Goal: Information Seeking & Learning: Learn about a topic

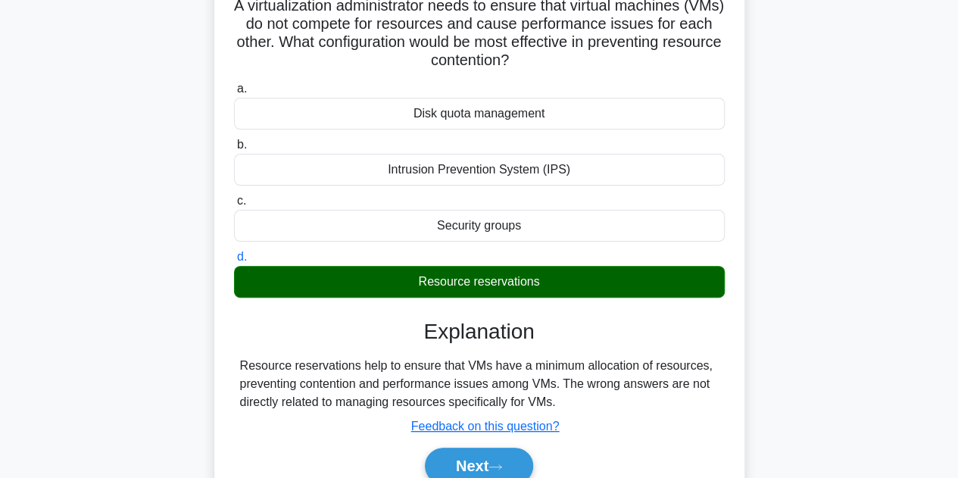
scroll to position [303, 0]
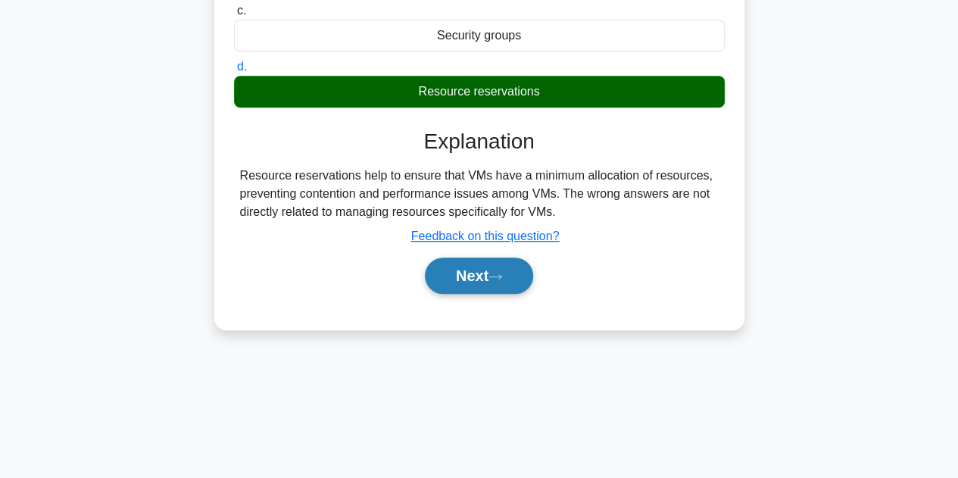
click at [477, 280] on button "Next" at bounding box center [479, 275] width 108 height 36
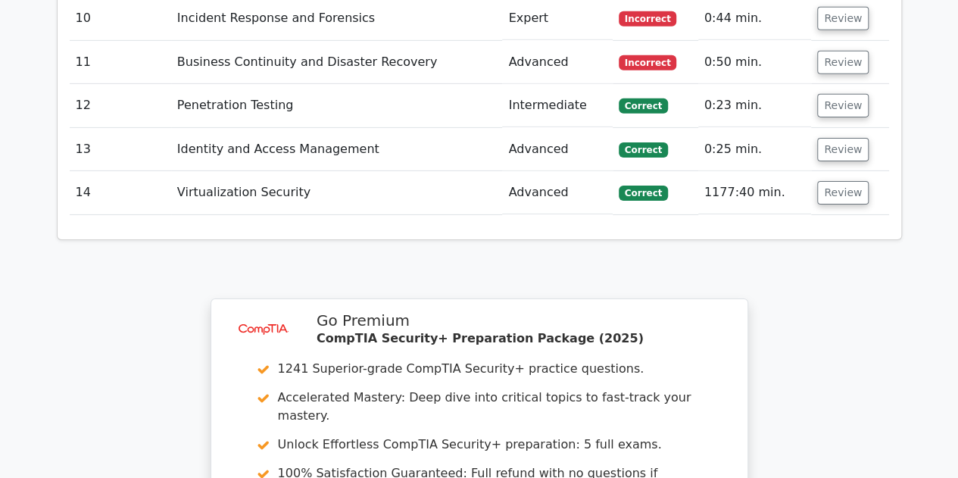
scroll to position [2650, 0]
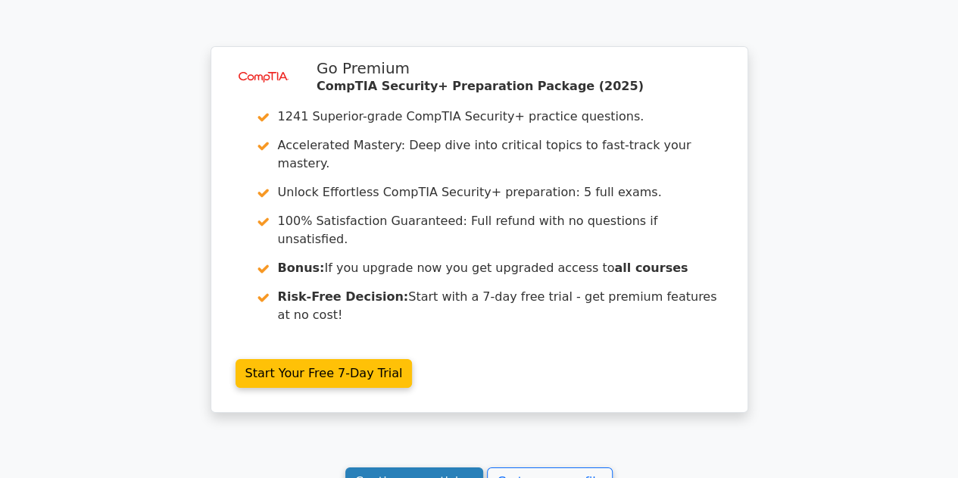
click at [458, 467] on link "Continue practicing" at bounding box center [414, 481] width 139 height 29
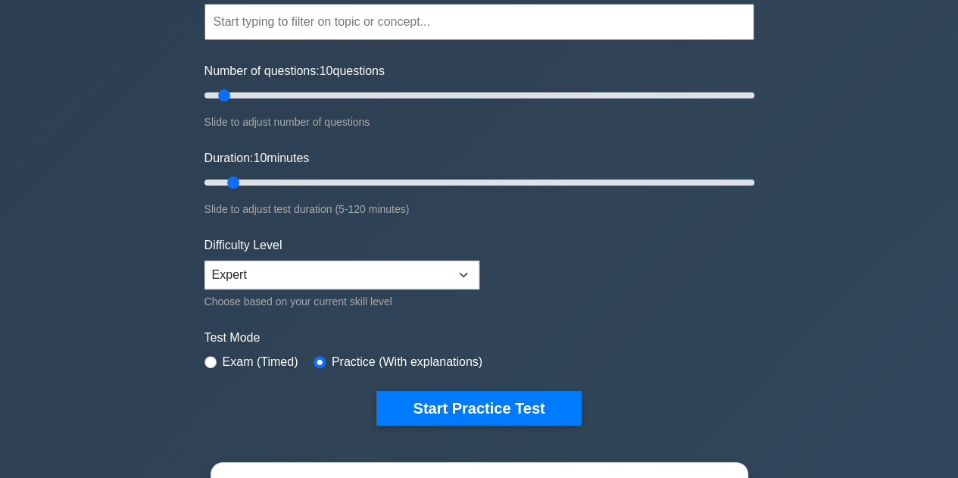
scroll to position [151, 0]
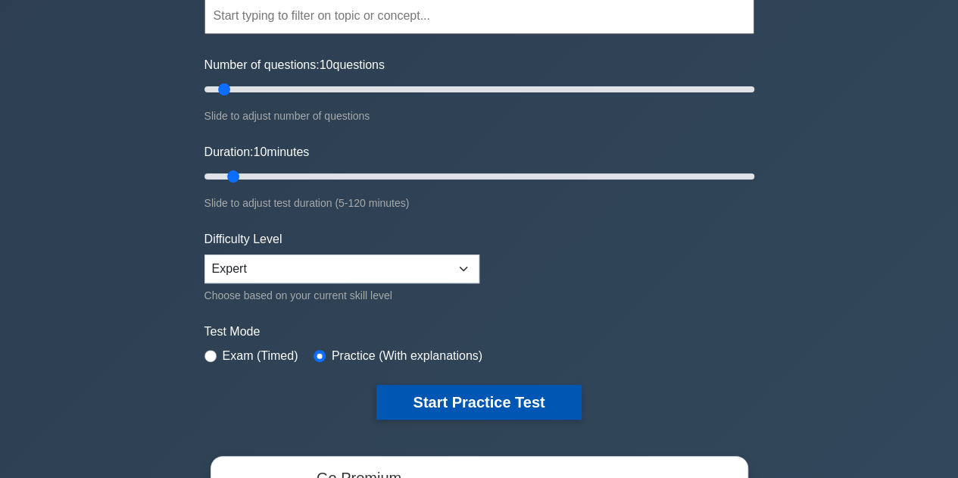
click at [500, 401] on button "Start Practice Test" at bounding box center [478, 402] width 204 height 35
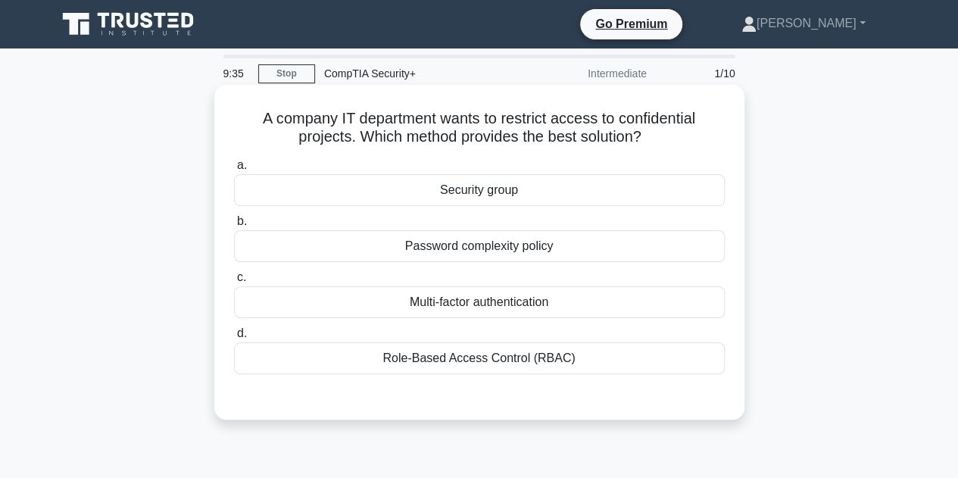
click at [469, 357] on div "Role-Based Access Control (RBAC)" at bounding box center [479, 358] width 491 height 32
click at [234, 338] on input "d. Role-Based Access Control (RBAC)" at bounding box center [234, 334] width 0 height 10
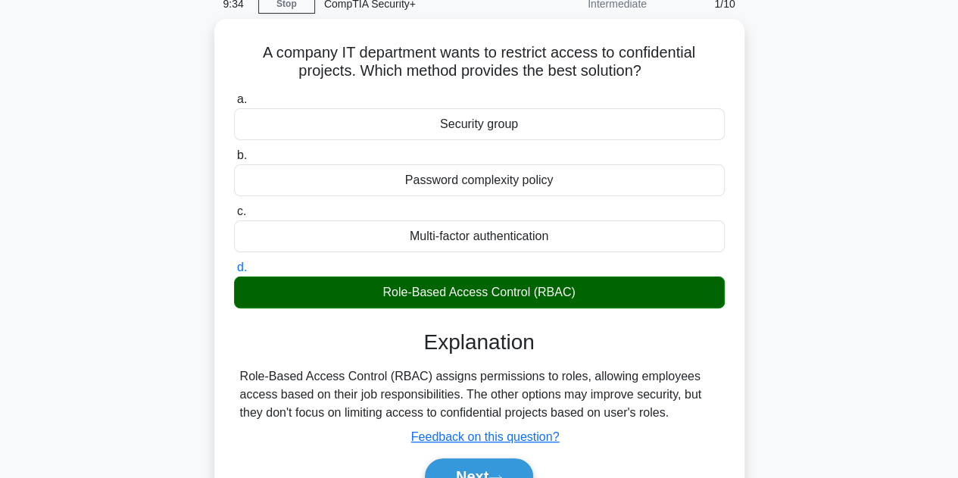
scroll to position [151, 0]
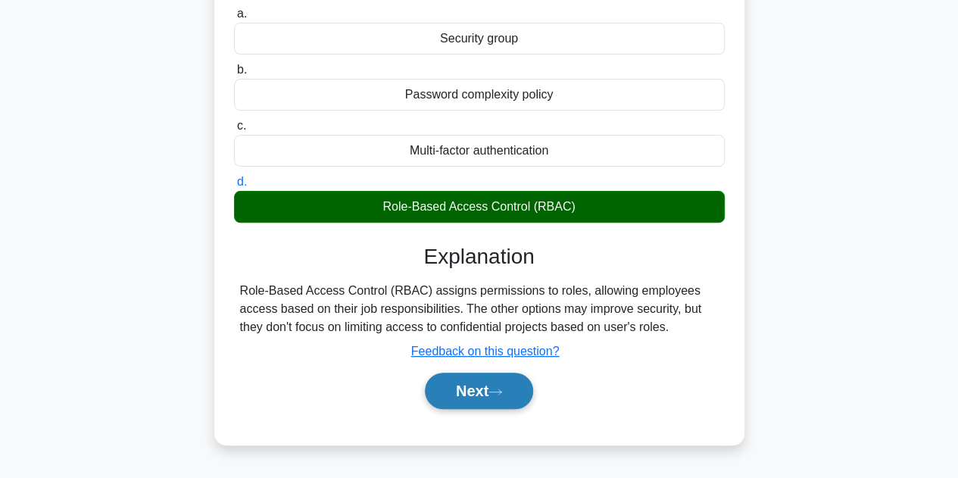
click at [468, 393] on button "Next" at bounding box center [479, 391] width 108 height 36
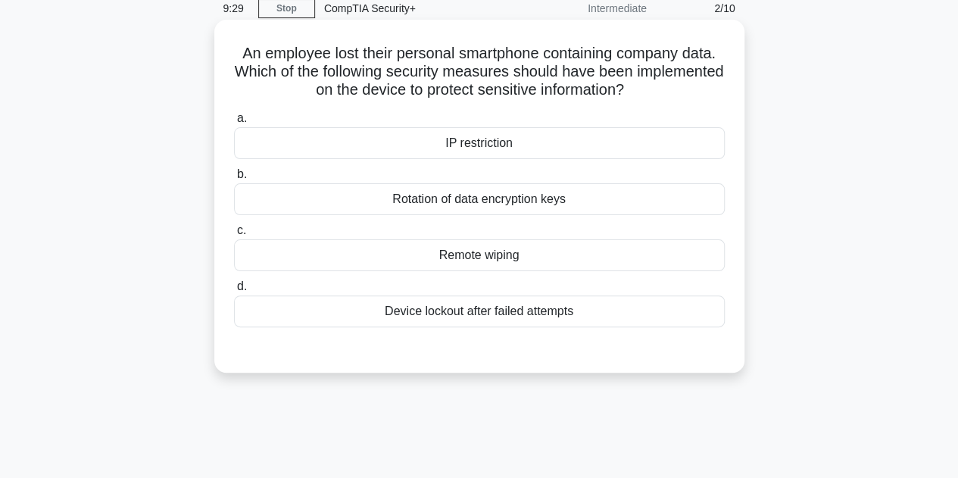
scroll to position [0, 0]
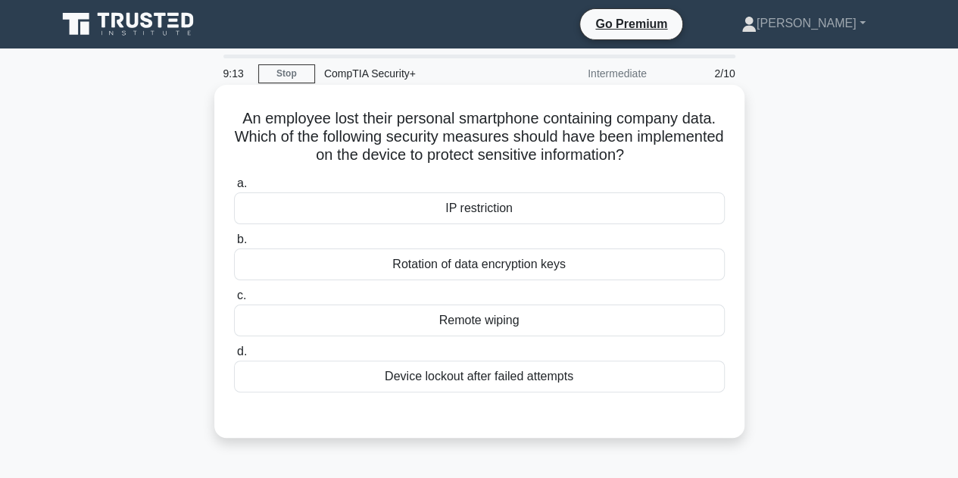
click at [560, 320] on div "Remote wiping" at bounding box center [479, 320] width 491 height 32
click at [234, 301] on input "c. Remote wiping" at bounding box center [234, 296] width 0 height 10
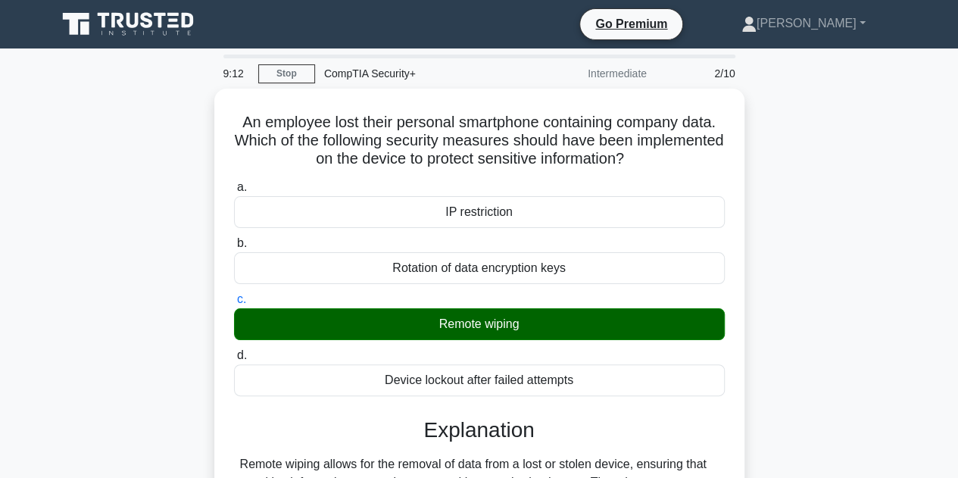
scroll to position [227, 0]
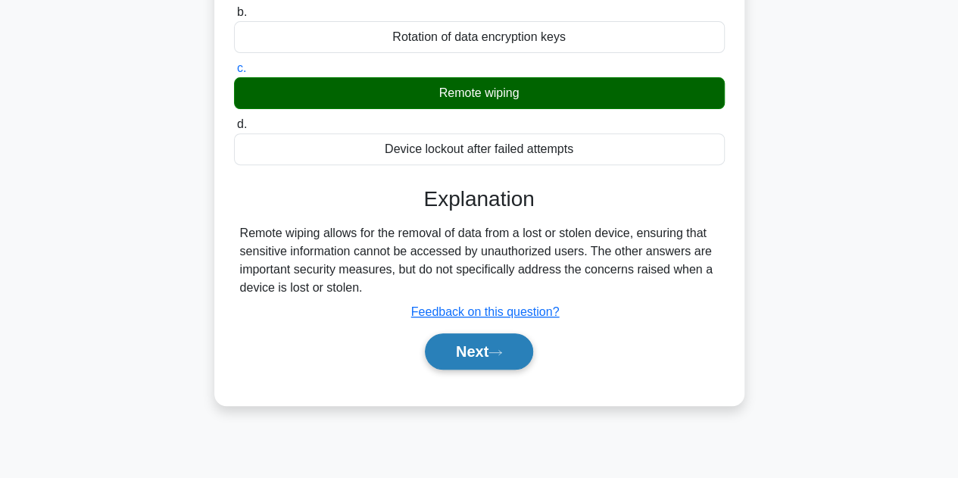
click at [495, 357] on button "Next" at bounding box center [479, 351] width 108 height 36
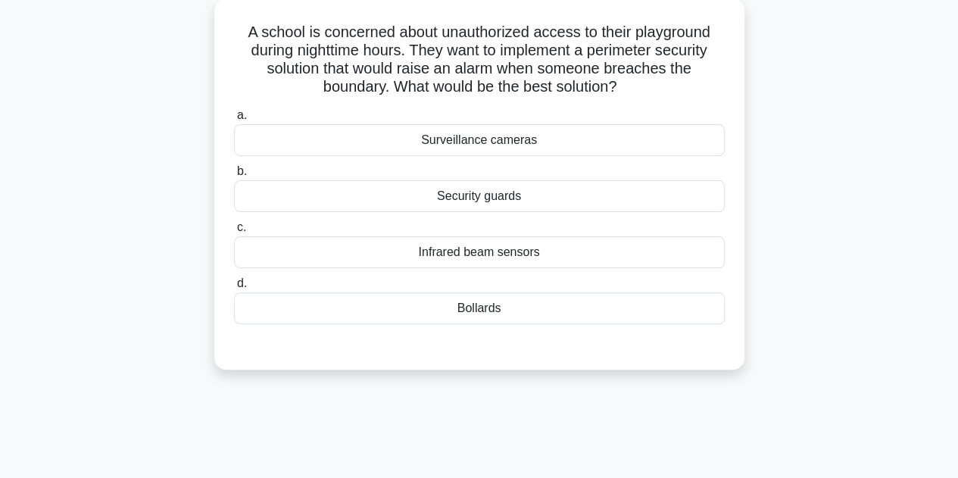
scroll to position [0, 0]
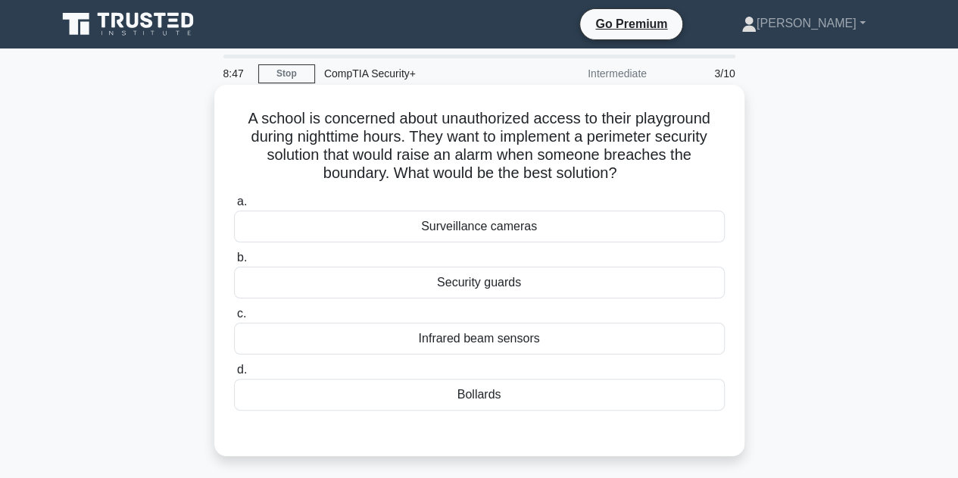
click at [571, 336] on div "Infrared beam sensors" at bounding box center [479, 339] width 491 height 32
click at [234, 319] on input "c. Infrared beam sensors" at bounding box center [234, 314] width 0 height 10
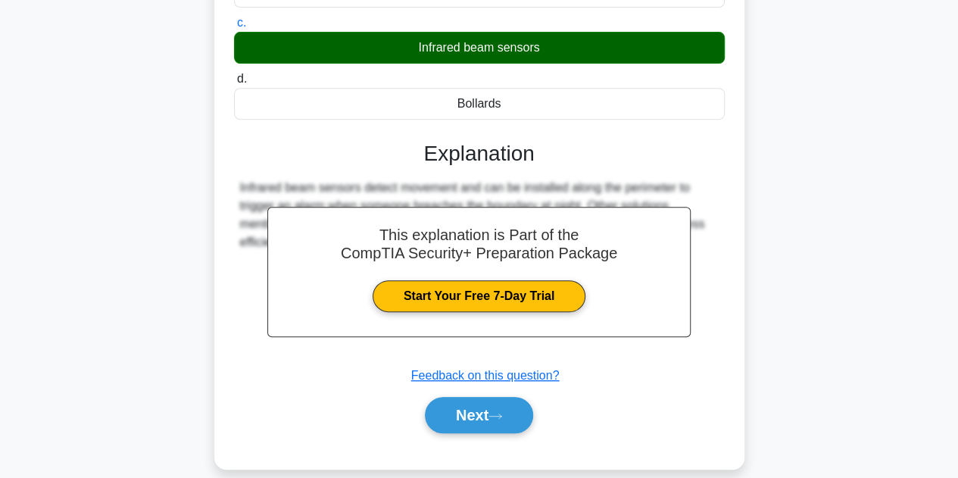
scroll to position [340, 0]
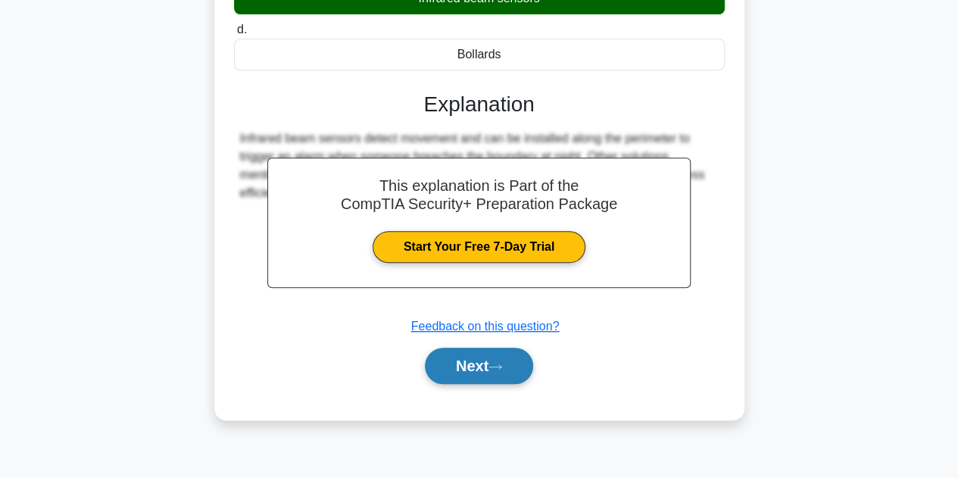
click at [495, 366] on icon at bounding box center [495, 367] width 14 height 8
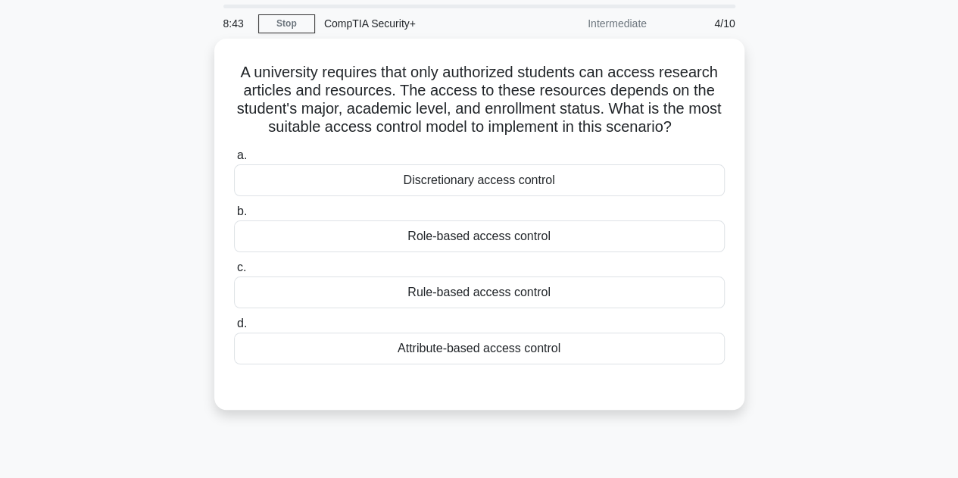
scroll to position [37, 0]
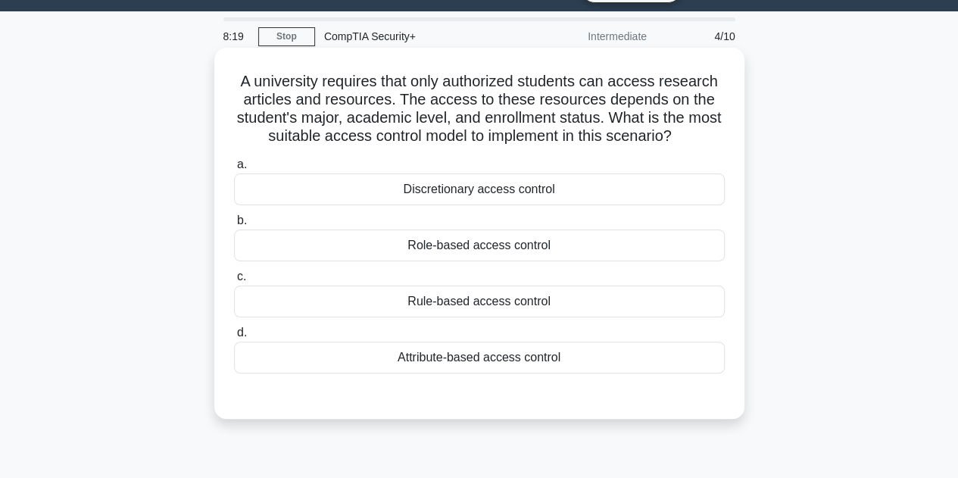
click at [497, 244] on div "Role-based access control" at bounding box center [479, 245] width 491 height 32
click at [234, 226] on input "b. Role-based access control" at bounding box center [234, 221] width 0 height 10
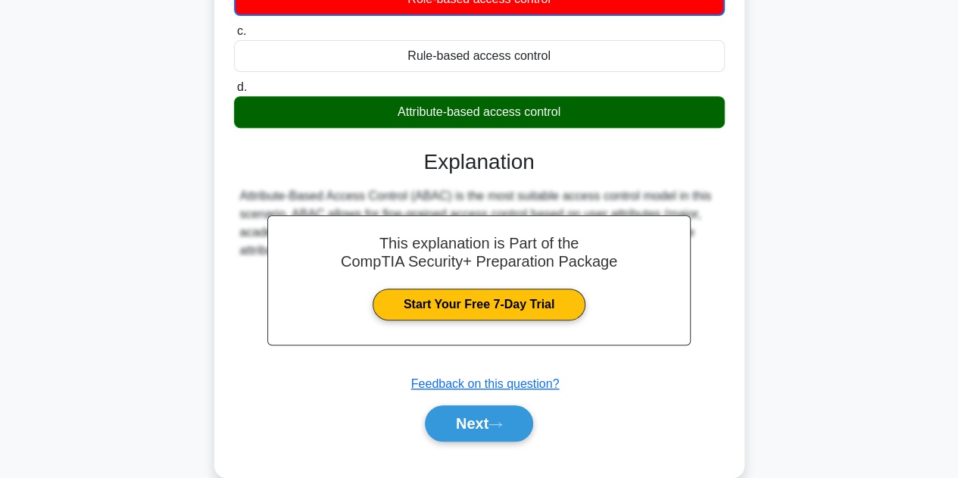
scroll to position [340, 0]
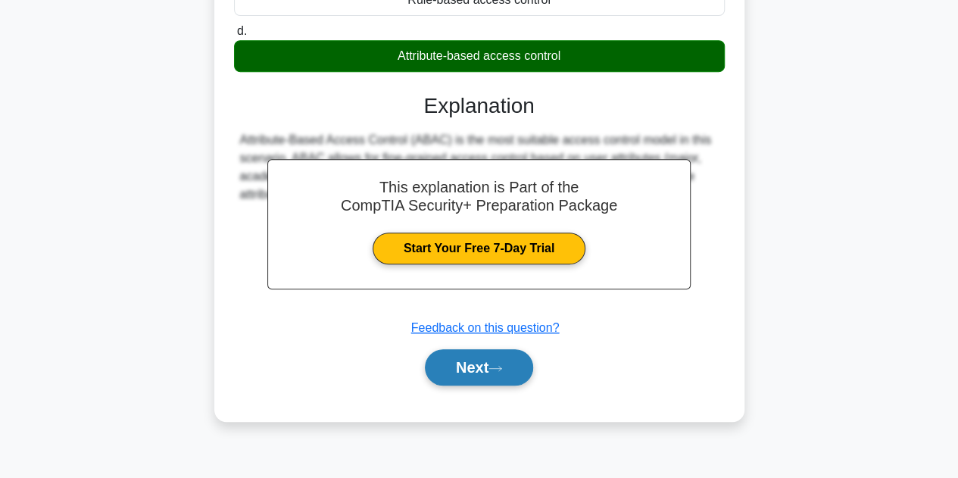
click at [502, 369] on icon at bounding box center [495, 368] width 14 height 8
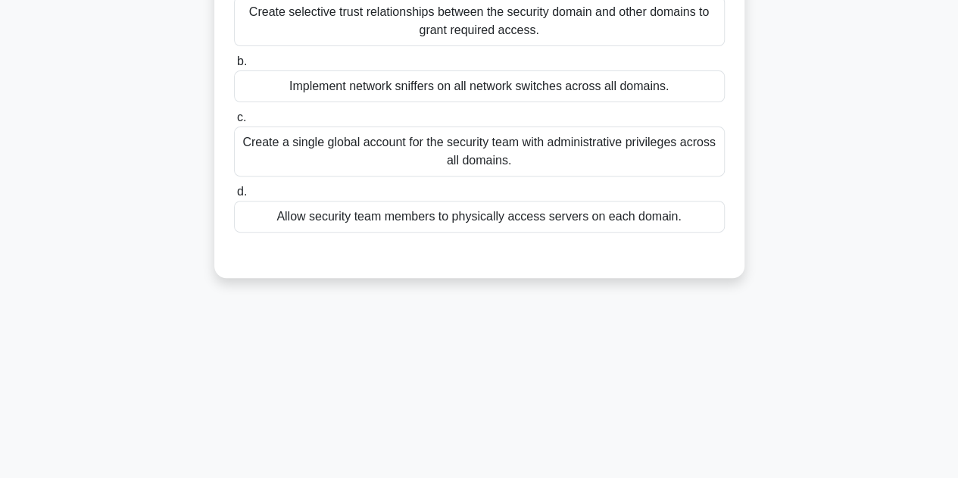
scroll to position [37, 0]
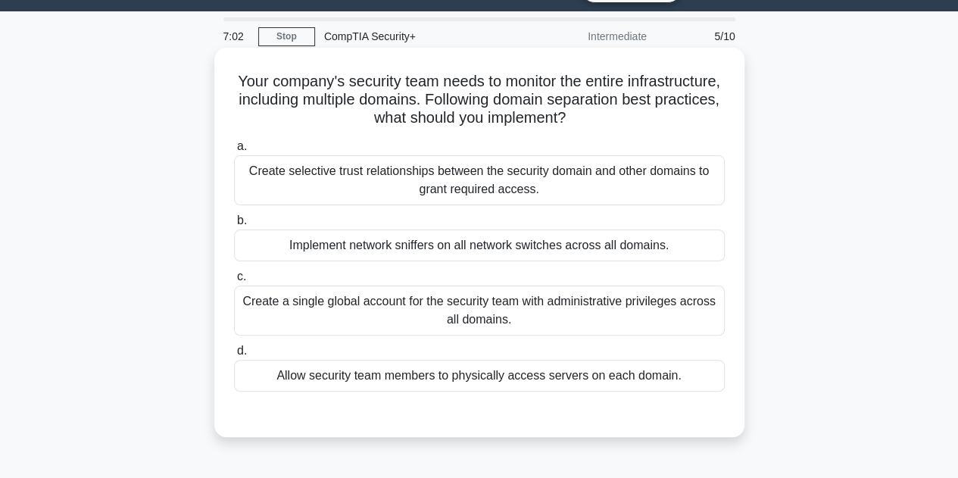
click at [615, 193] on div "Create selective trust relationships between the security domain and other doma…" at bounding box center [479, 180] width 491 height 50
click at [234, 151] on input "a. Create selective trust relationships between the security domain and other d…" at bounding box center [234, 147] width 0 height 10
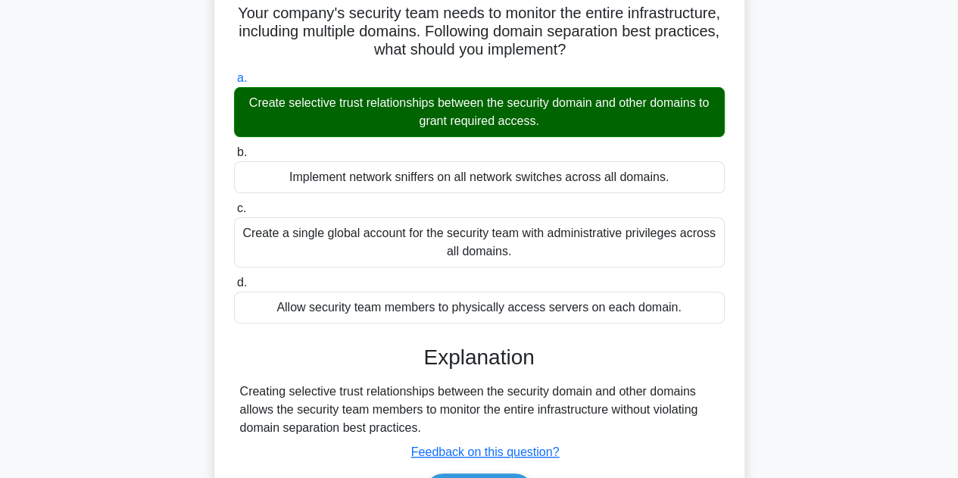
scroll to position [189, 0]
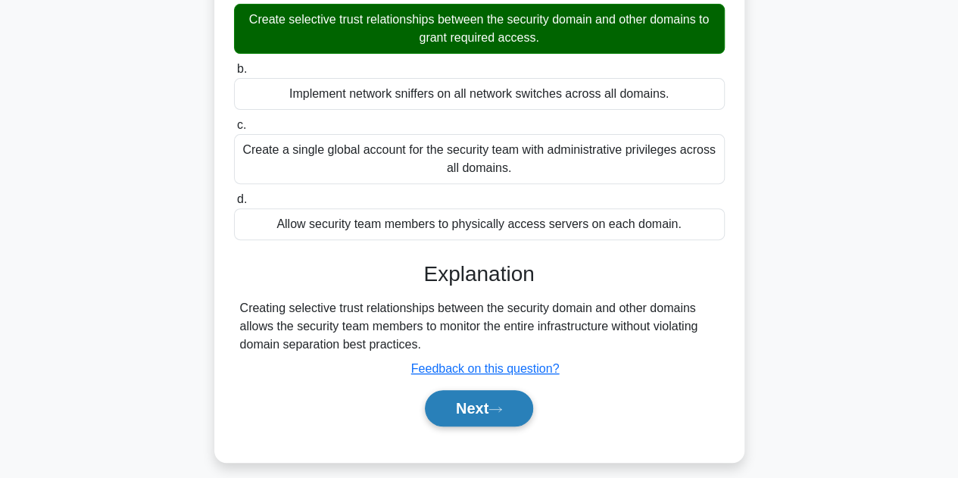
click at [474, 405] on button "Next" at bounding box center [479, 408] width 108 height 36
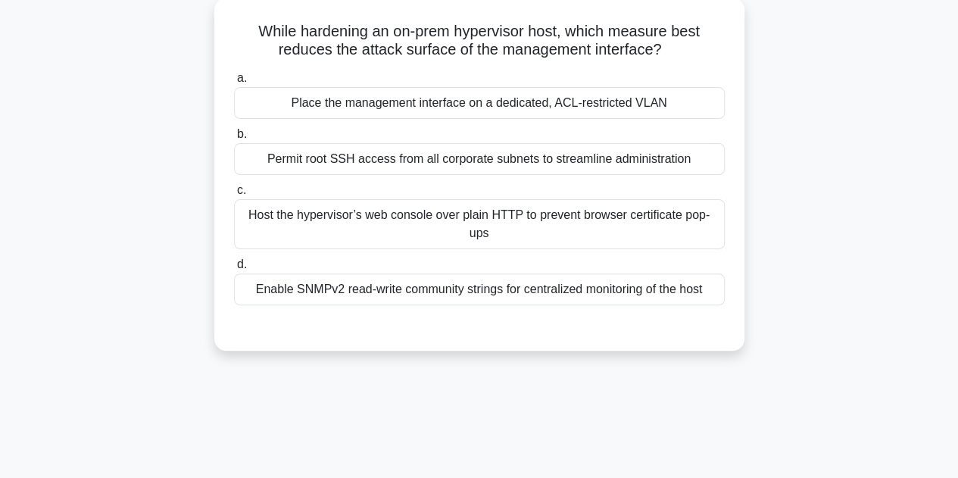
scroll to position [0, 0]
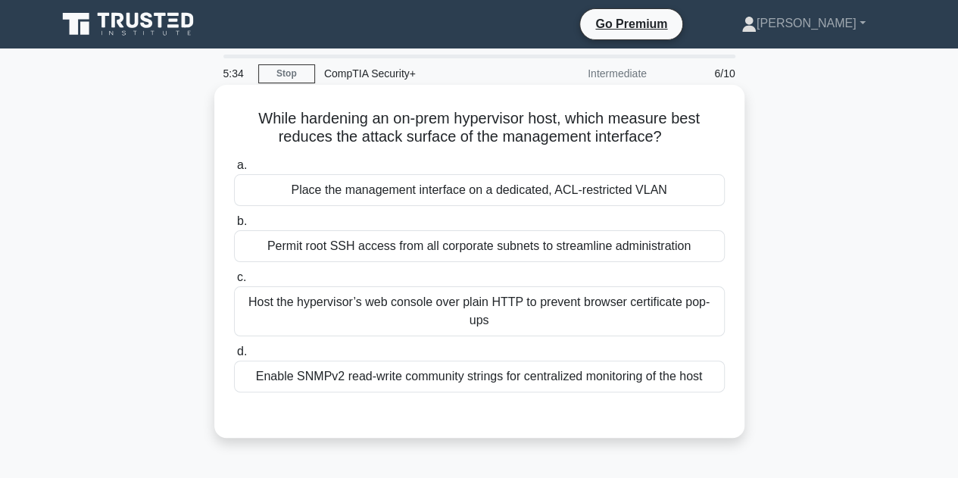
click at [563, 193] on div "Place the management interface on a dedicated, ACL-restricted VLAN" at bounding box center [479, 190] width 491 height 32
click at [234, 170] on input "a. Place the management interface on a dedicated, ACL-restricted VLAN" at bounding box center [234, 166] width 0 height 10
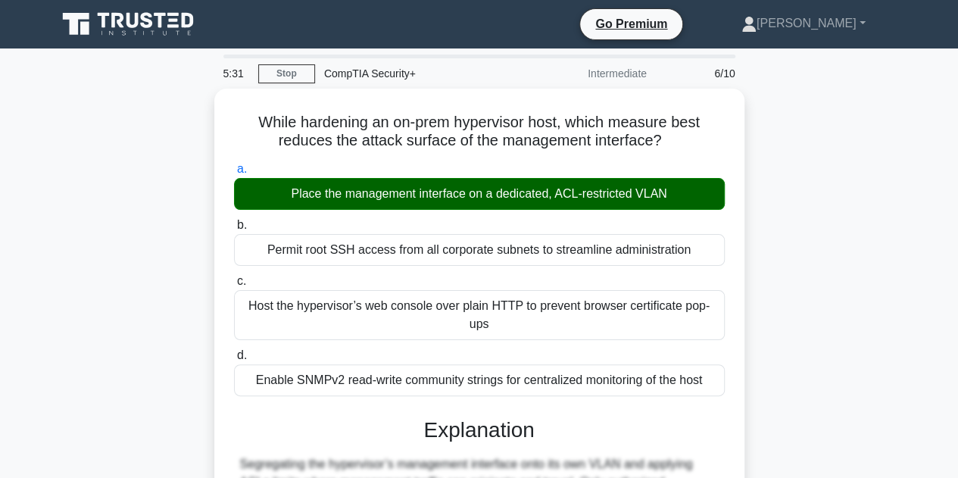
scroll to position [363, 0]
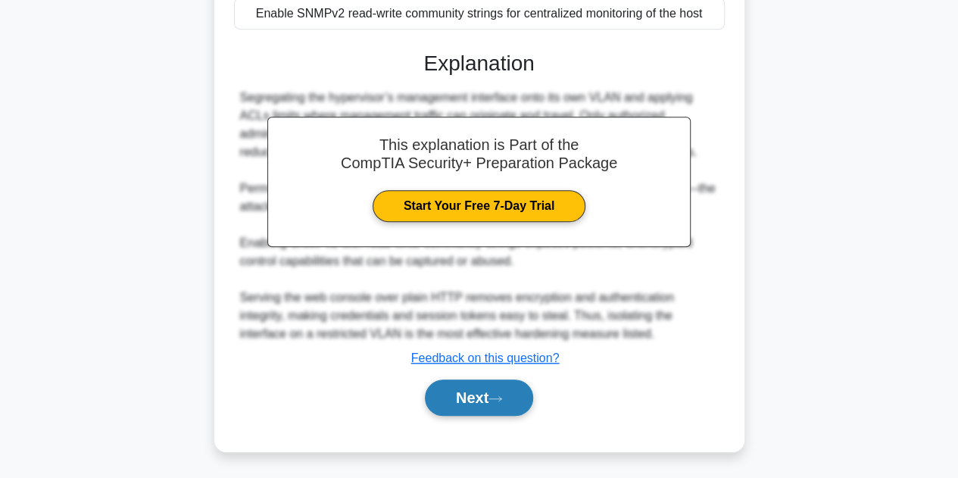
click at [439, 391] on button "Next" at bounding box center [479, 397] width 108 height 36
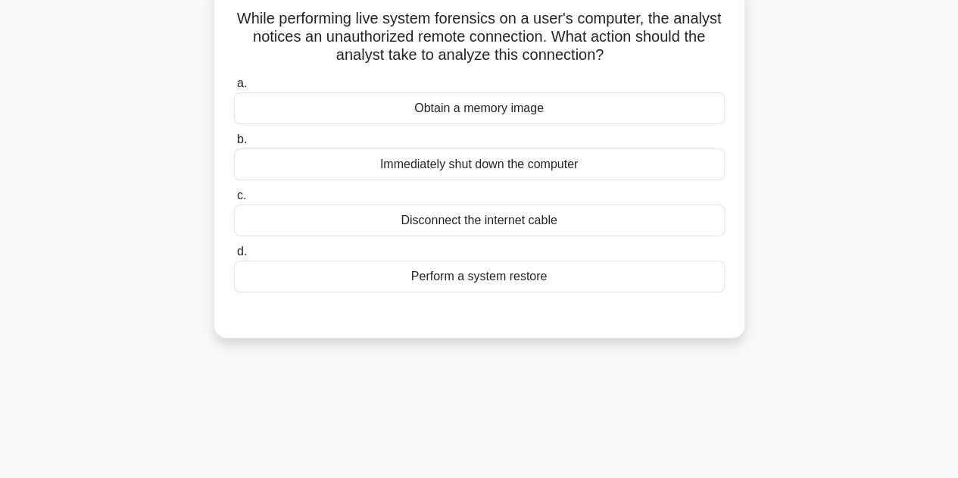
scroll to position [0, 0]
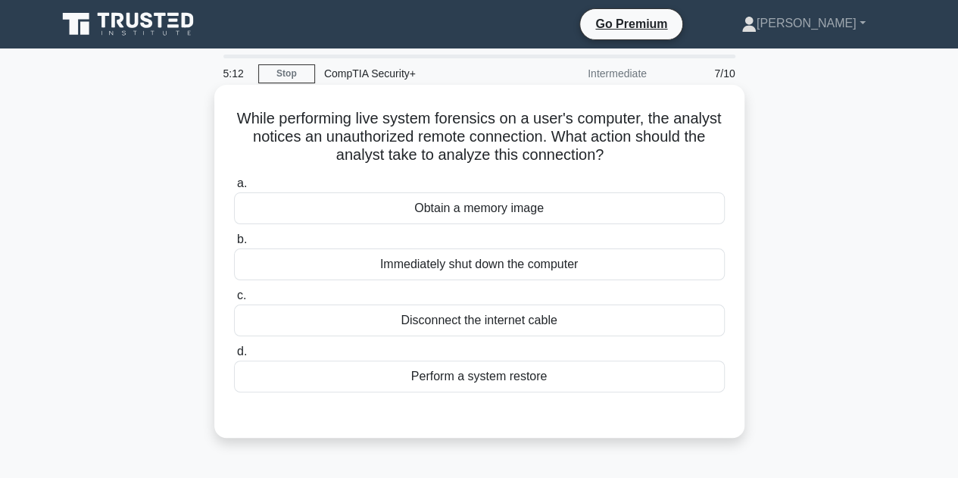
click at [545, 323] on div "Disconnect the internet cable" at bounding box center [479, 320] width 491 height 32
click at [234, 301] on input "c. Disconnect the internet cable" at bounding box center [234, 296] width 0 height 10
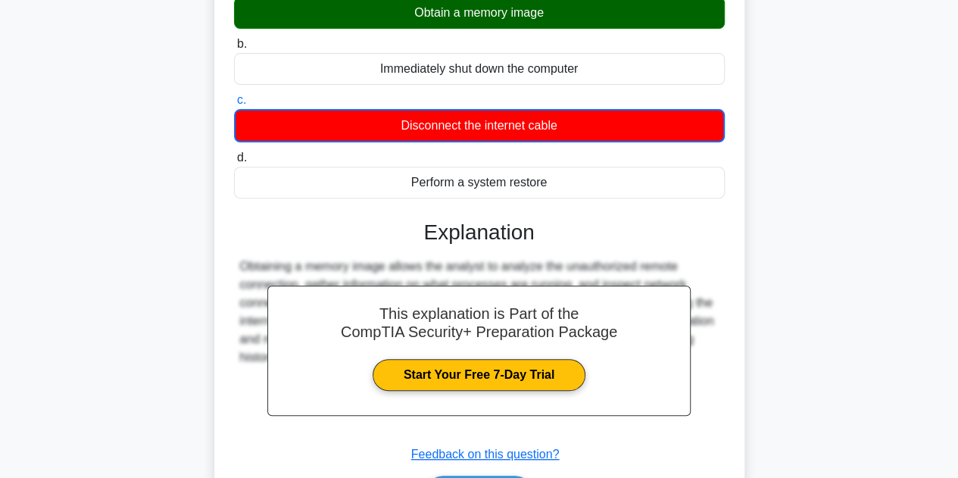
scroll to position [340, 0]
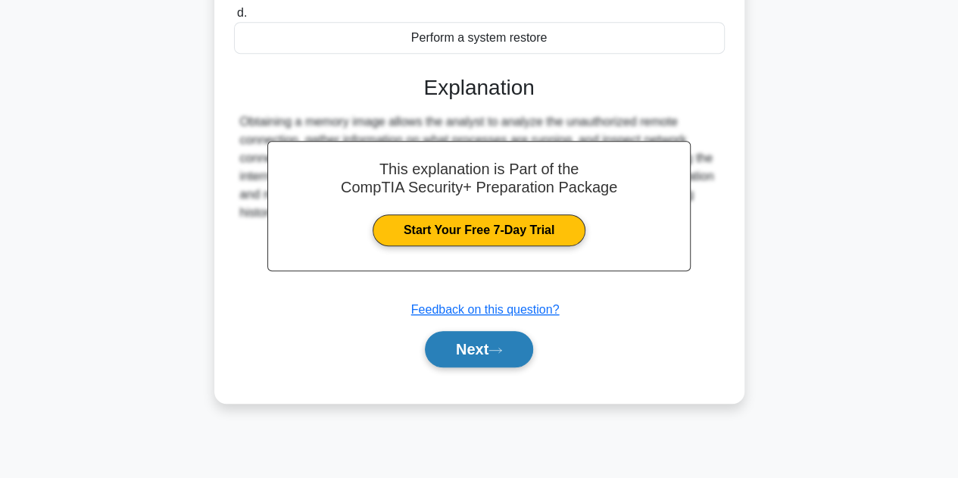
click at [442, 355] on button "Next" at bounding box center [479, 349] width 108 height 36
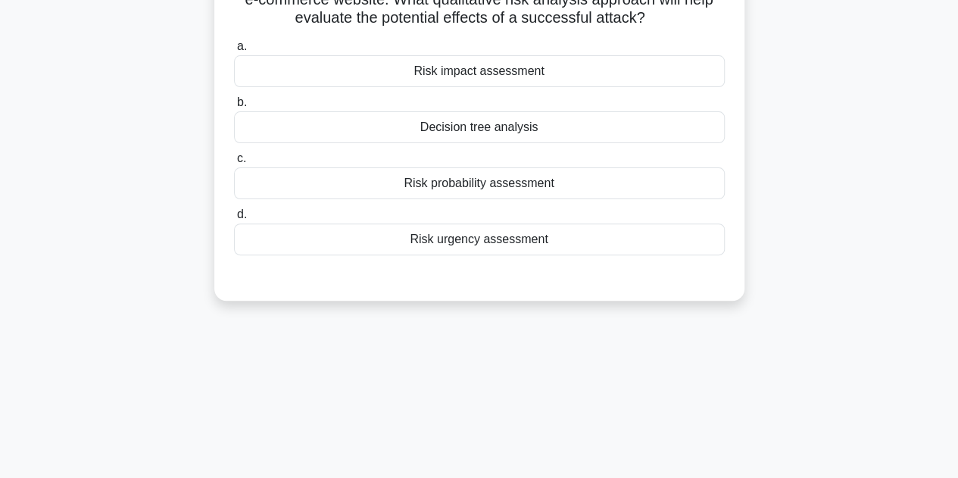
scroll to position [0, 0]
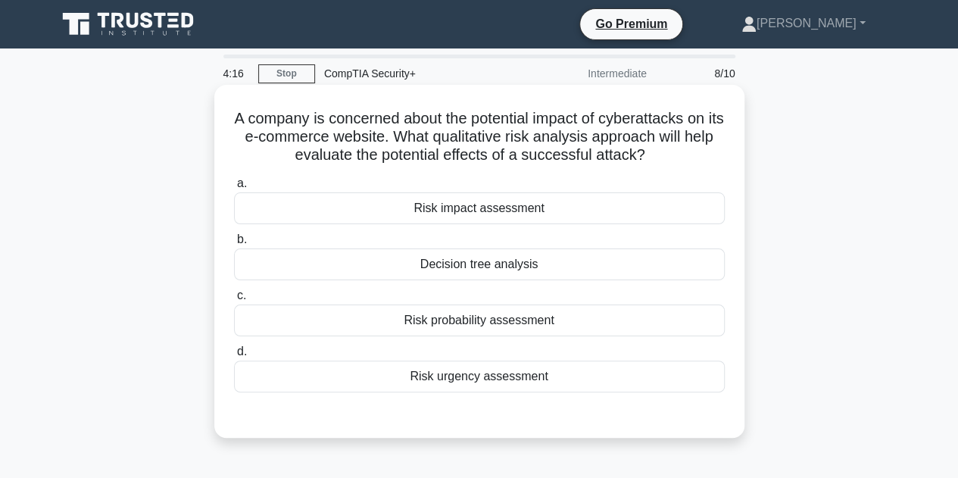
click at [529, 326] on div "Risk probability assessment" at bounding box center [479, 320] width 491 height 32
click at [234, 301] on input "c. Risk probability assessment" at bounding box center [234, 296] width 0 height 10
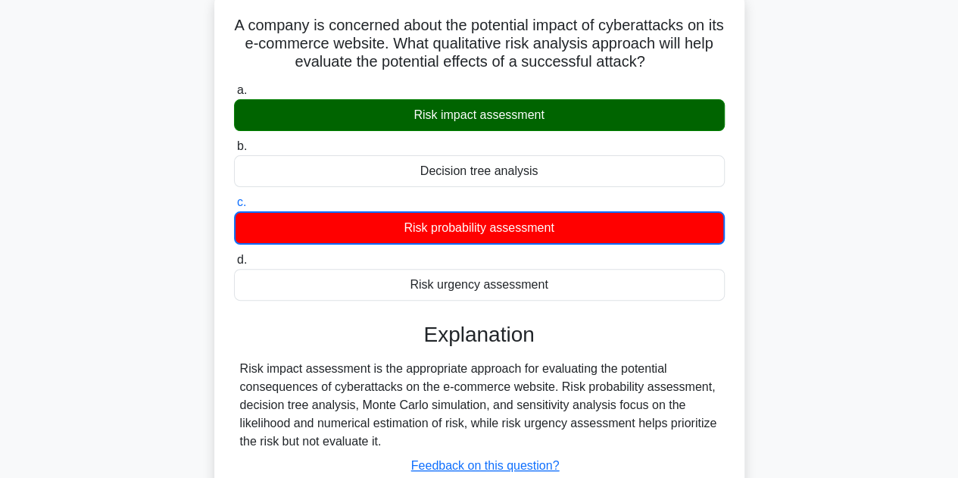
scroll to position [227, 0]
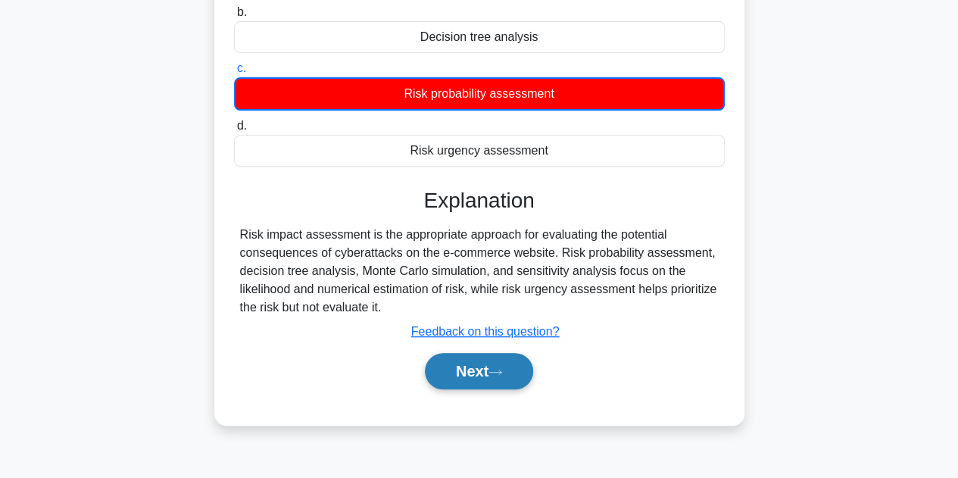
click at [470, 382] on button "Next" at bounding box center [479, 371] width 108 height 36
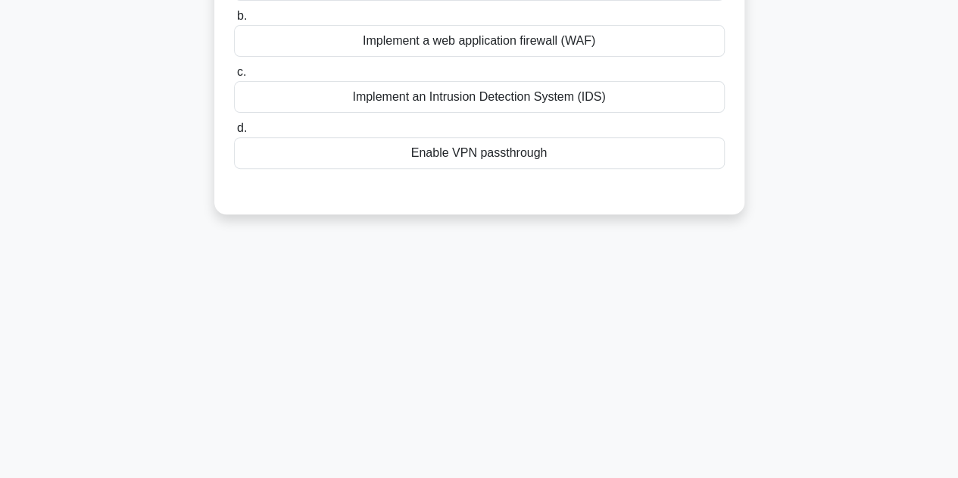
scroll to position [0, 0]
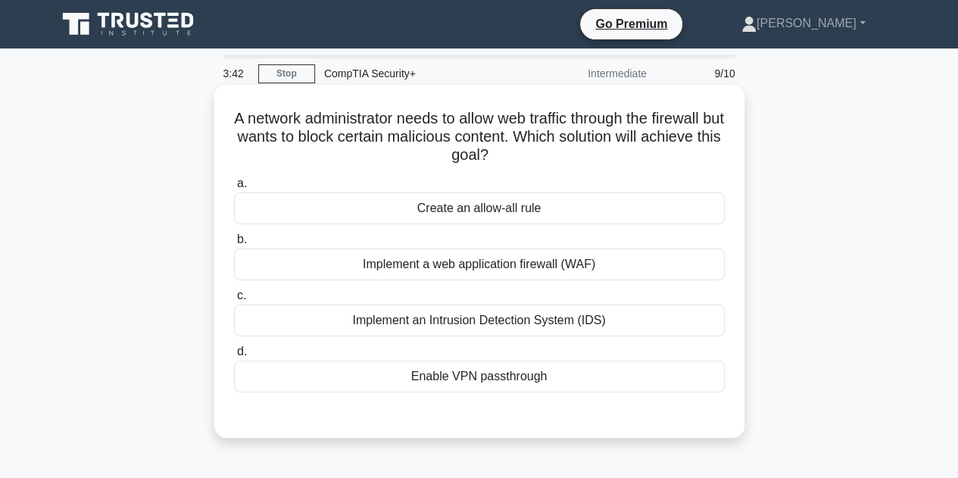
click at [401, 270] on div "Implement a web application firewall (WAF)" at bounding box center [479, 264] width 491 height 32
click at [234, 245] on input "b. Implement a web application firewall (WAF)" at bounding box center [234, 240] width 0 height 10
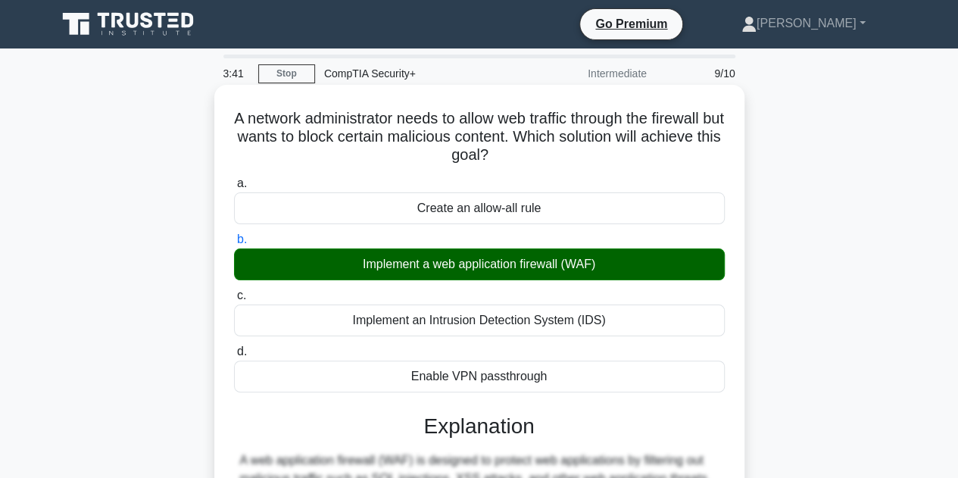
scroll to position [303, 0]
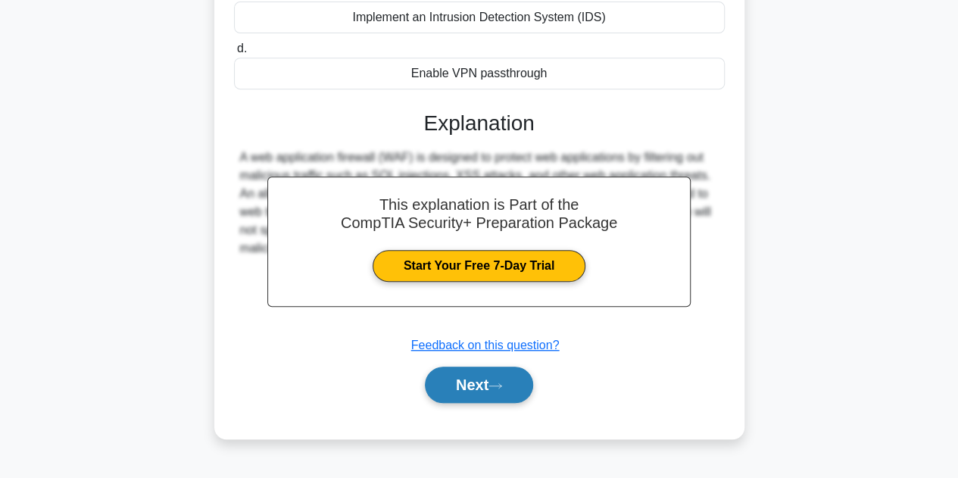
click at [494, 378] on button "Next" at bounding box center [479, 384] width 108 height 36
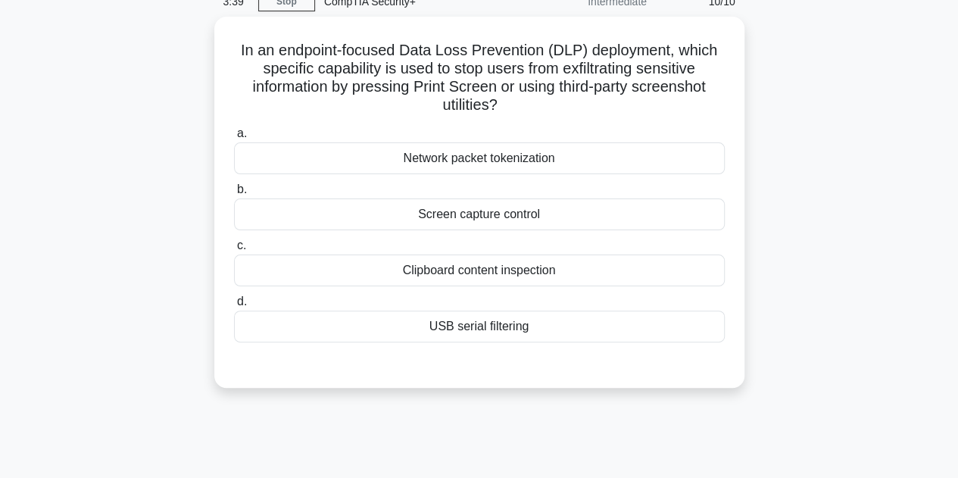
scroll to position [0, 0]
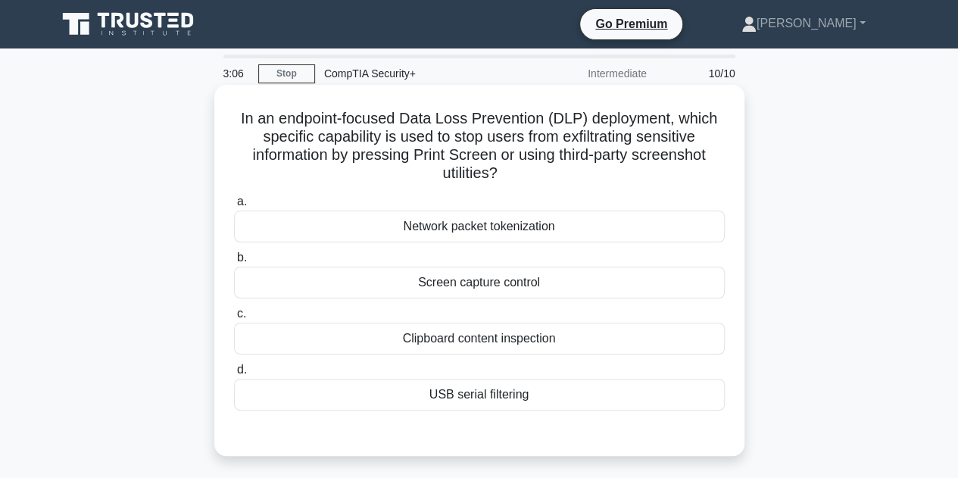
click at [534, 288] on div "Screen capture control" at bounding box center [479, 283] width 491 height 32
click at [234, 263] on input "b. Screen capture control" at bounding box center [234, 258] width 0 height 10
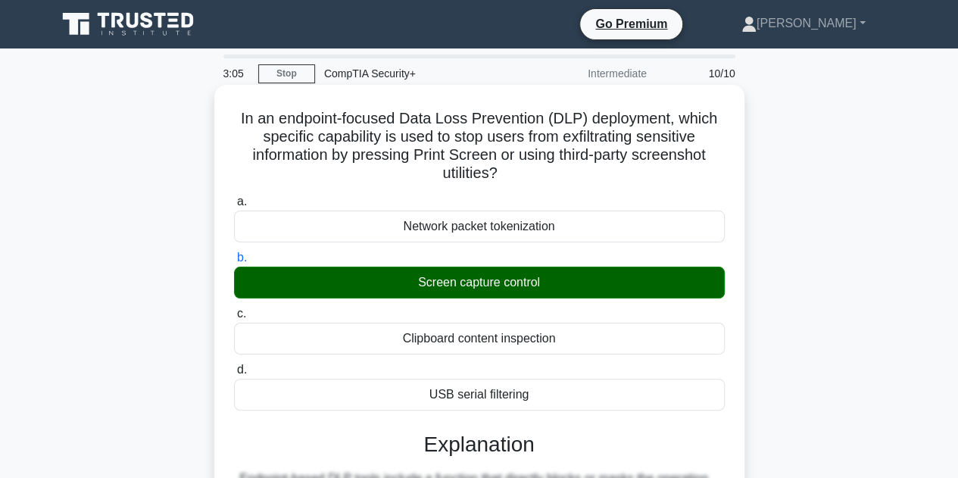
scroll to position [303, 0]
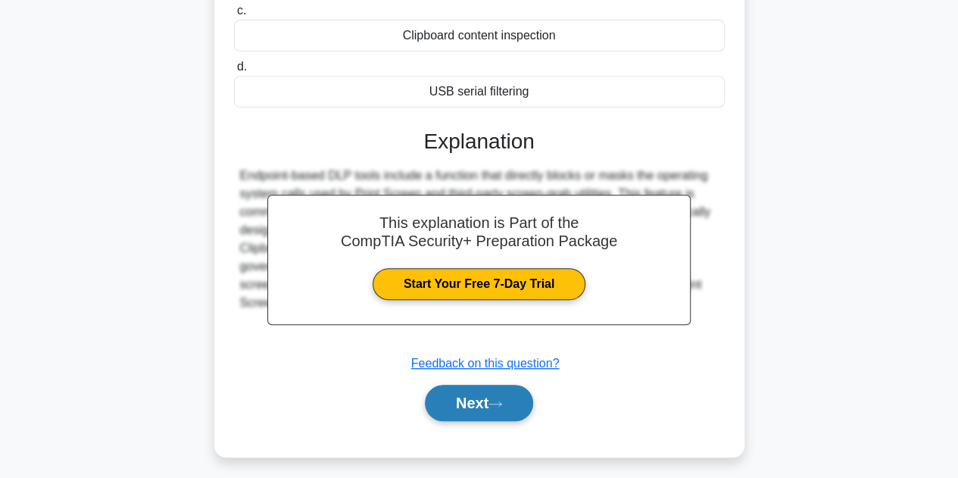
click at [482, 410] on button "Next" at bounding box center [479, 403] width 108 height 36
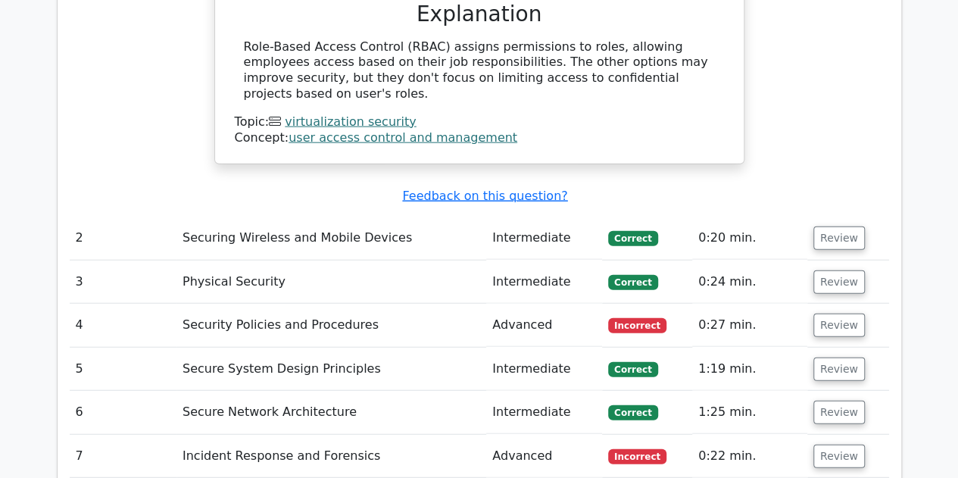
scroll to position [2044, 0]
